Goal: Information Seeking & Learning: Learn about a topic

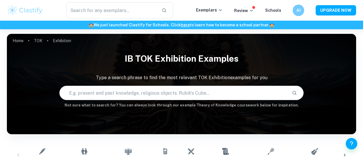
scroll to position [38, 0]
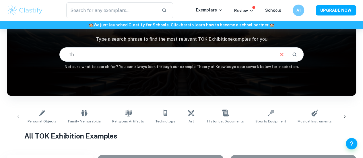
type input "t"
type input "what are the implications of having, or not having, knowledge?"
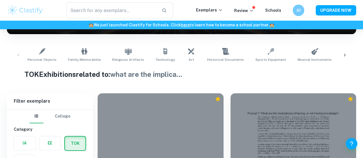
scroll to position [8, 0]
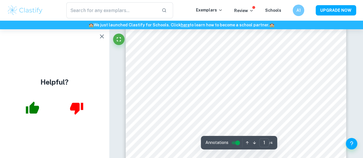
scroll to position [91, 0]
click at [102, 37] on icon "button" at bounding box center [102, 36] width 4 height 4
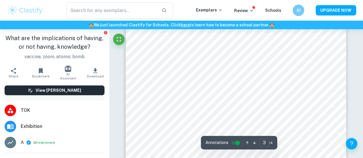
scroll to position [762, 0]
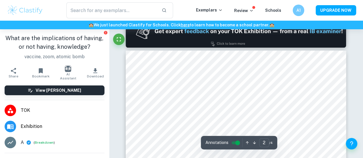
type input "1"
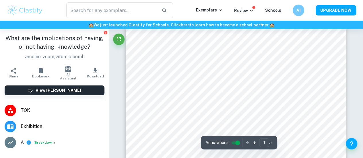
scroll to position [46, 0]
